Goal: Navigation & Orientation: Find specific page/section

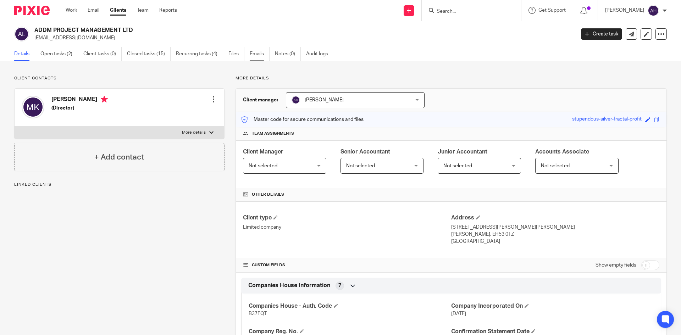
click at [253, 57] on link "Emails" at bounding box center [260, 54] width 20 height 14
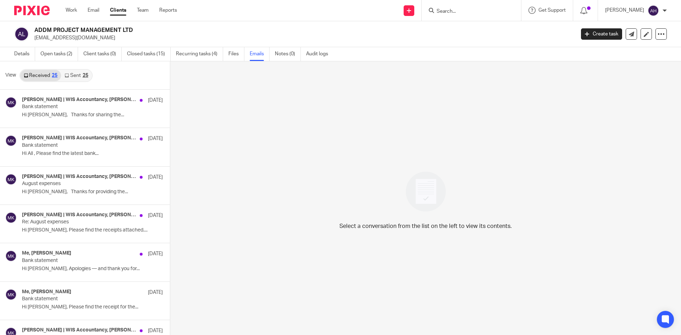
click at [81, 70] on link "Sent 25" at bounding box center [76, 75] width 31 height 11
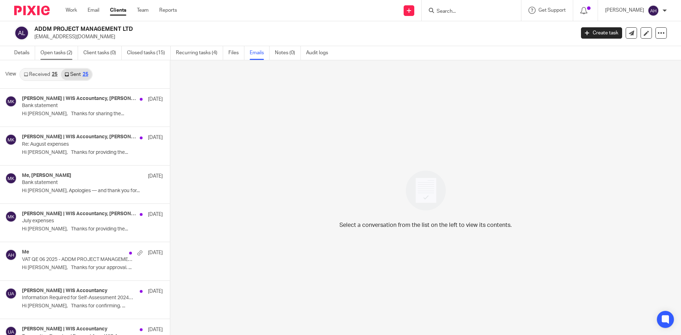
click at [60, 50] on link "Open tasks (2)" at bounding box center [59, 53] width 38 height 14
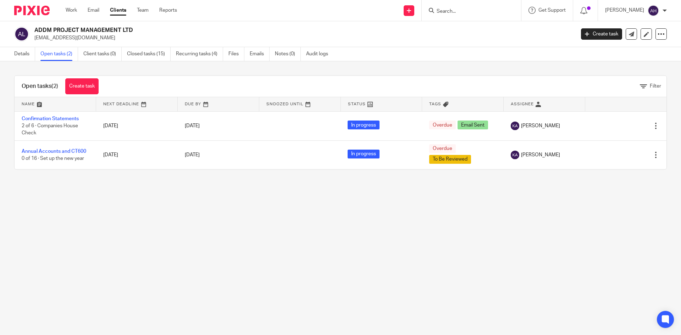
click at [32, 7] on img at bounding box center [31, 11] width 35 height 10
